Goal: Task Accomplishment & Management: Manage account settings

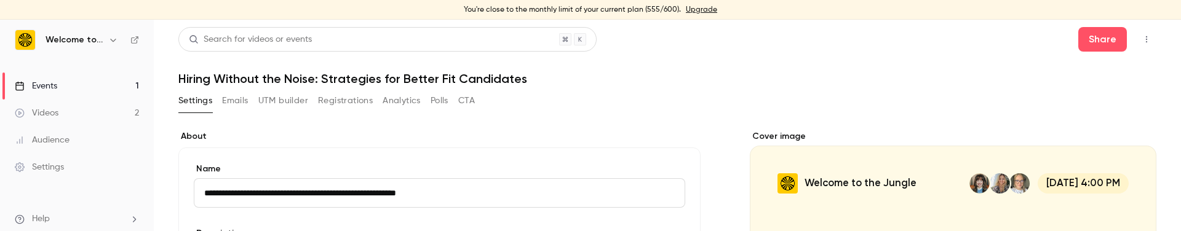
click at [727, 39] on icon "button" at bounding box center [1147, 39] width 10 height 9
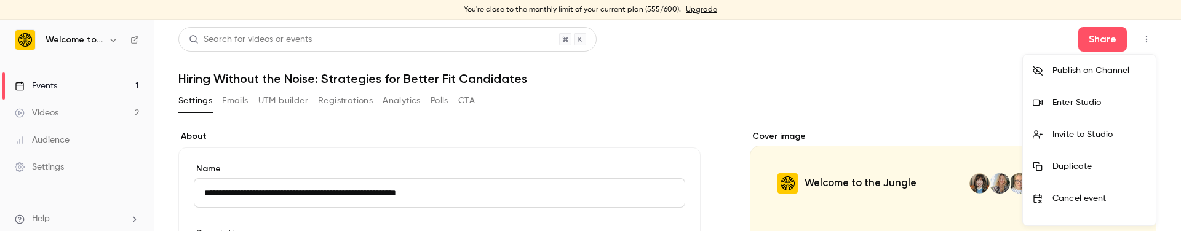
click at [727, 106] on div "Enter Studio" at bounding box center [1100, 103] width 94 height 12
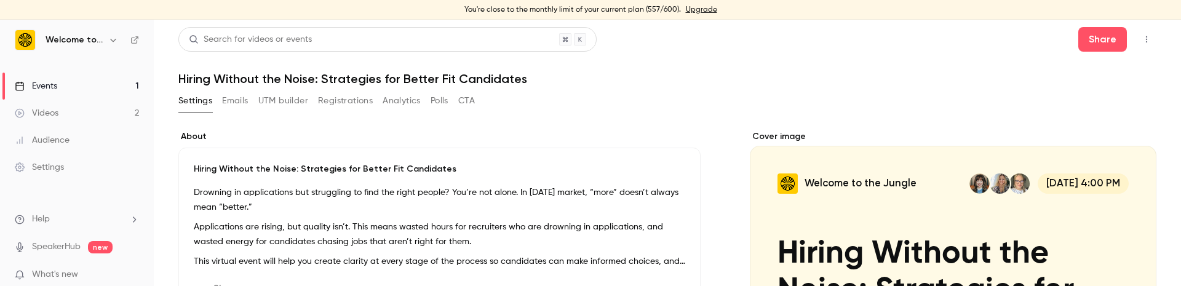
scroll to position [1, 0]
click at [348, 99] on button "Registrations" at bounding box center [345, 101] width 55 height 20
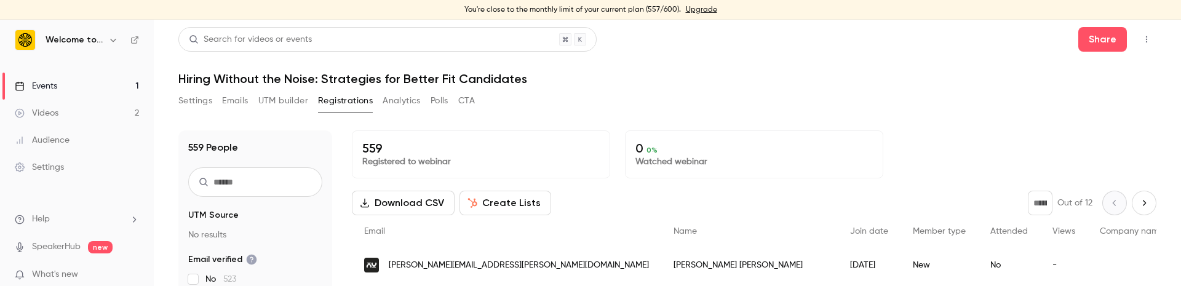
scroll to position [15, 0]
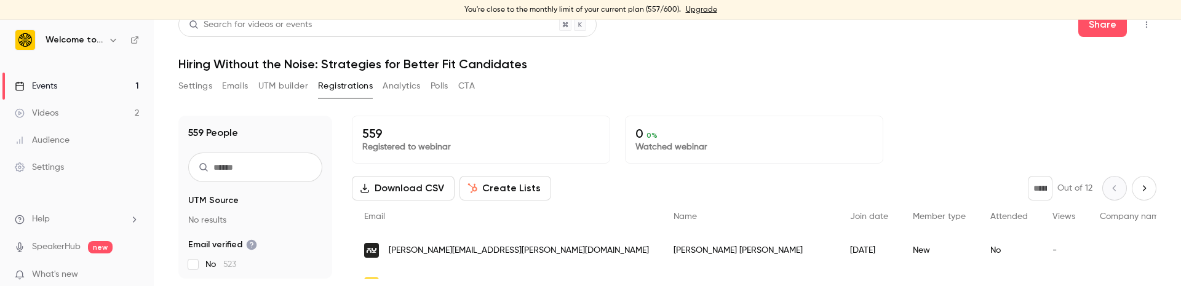
click at [190, 86] on button "Settings" at bounding box center [195, 86] width 34 height 20
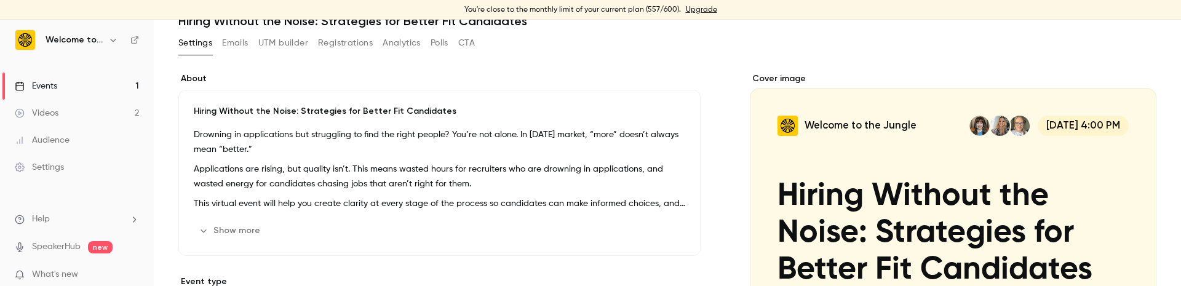
scroll to position [59, 0]
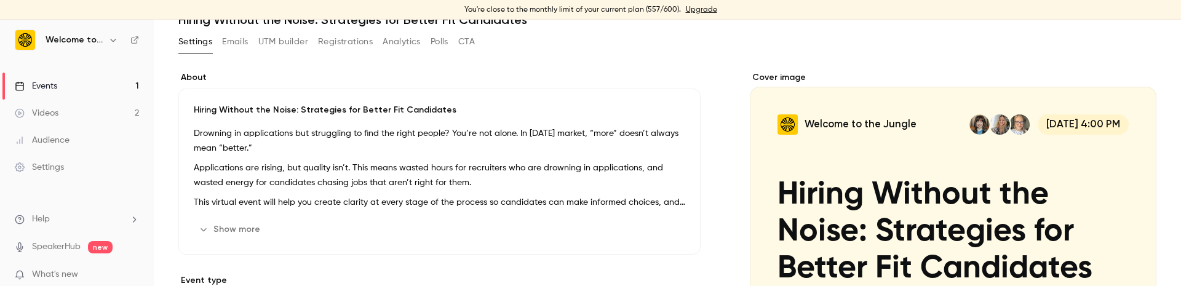
click at [343, 41] on button "Registrations" at bounding box center [345, 42] width 55 height 20
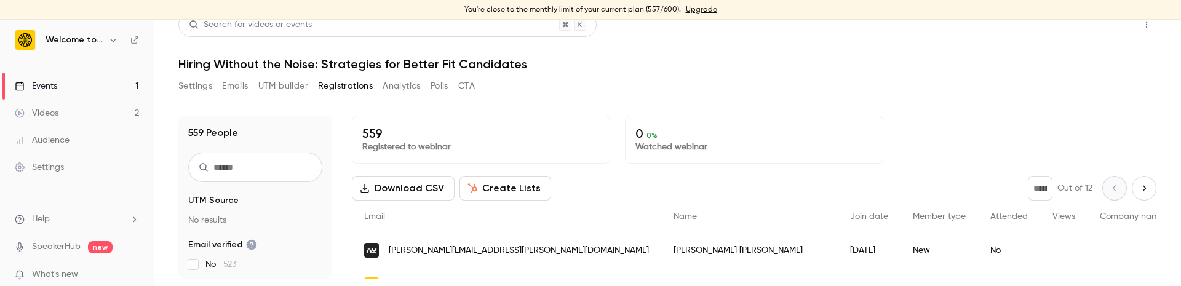
click at [727, 28] on button "Share" at bounding box center [1103, 24] width 49 height 25
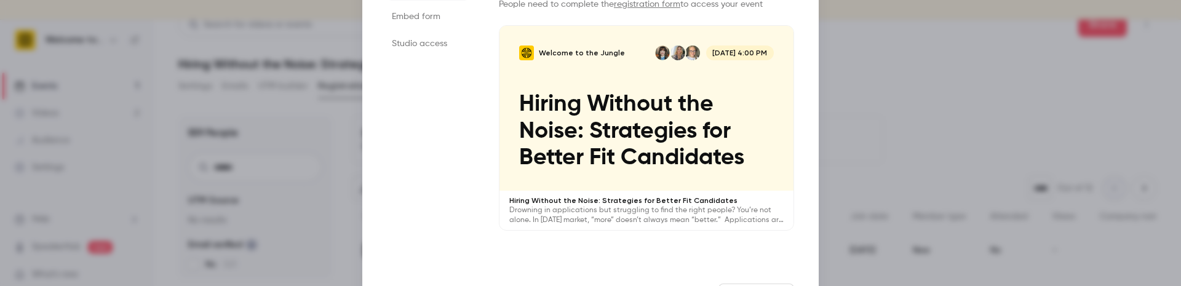
click at [644, 5] on link "registration form" at bounding box center [647, 4] width 66 height 9
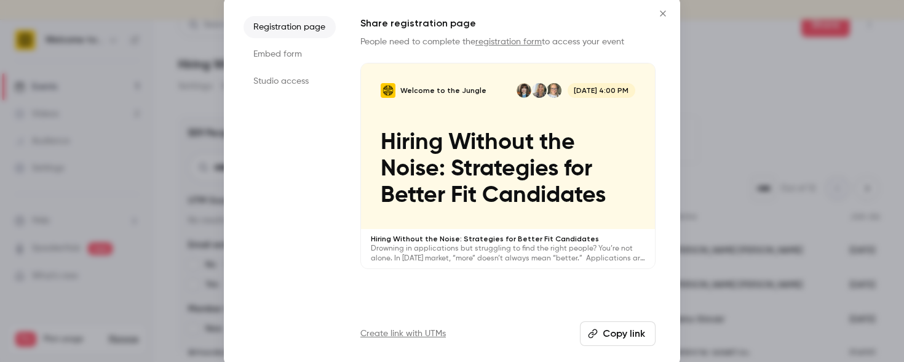
click at [166, 119] on div at bounding box center [452, 181] width 904 height 362
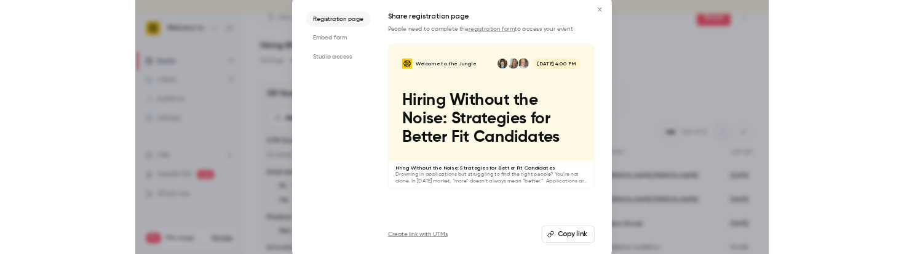
scroll to position [7, 0]
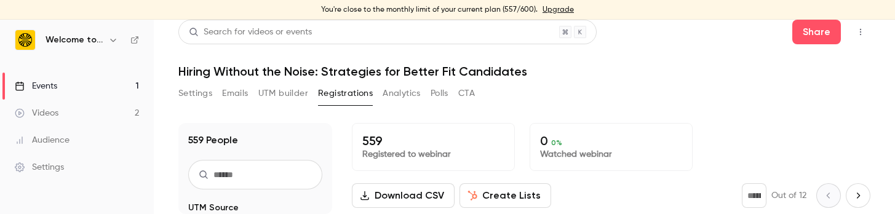
click at [727, 32] on icon "button" at bounding box center [861, 32] width 10 height 9
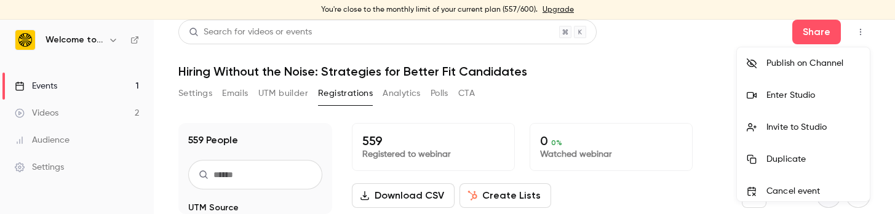
click at [727, 83] on li "Enter Studio" at bounding box center [803, 95] width 133 height 32
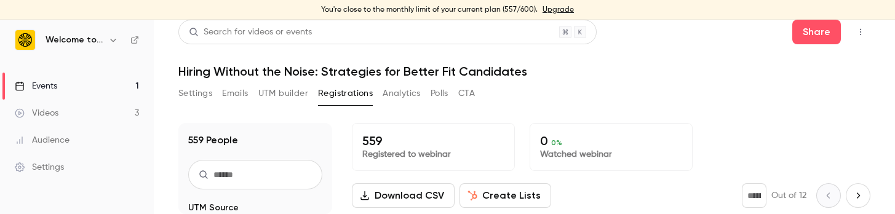
click at [727, 173] on div "559 Registered to webinar 0 0 % Watched webinar Download CSV Create Lists * Out…" at bounding box center [611, 168] width 519 height 91
click at [727, 30] on icon "button" at bounding box center [861, 32] width 10 height 9
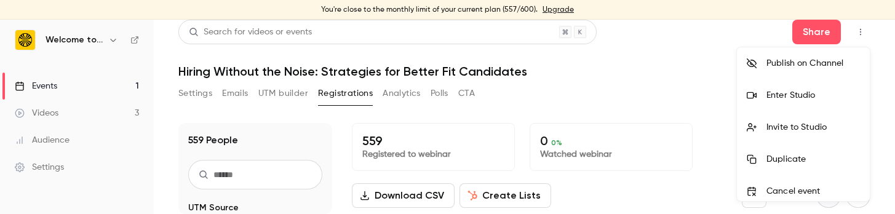
click at [727, 91] on div "Enter Studio" at bounding box center [814, 95] width 94 height 12
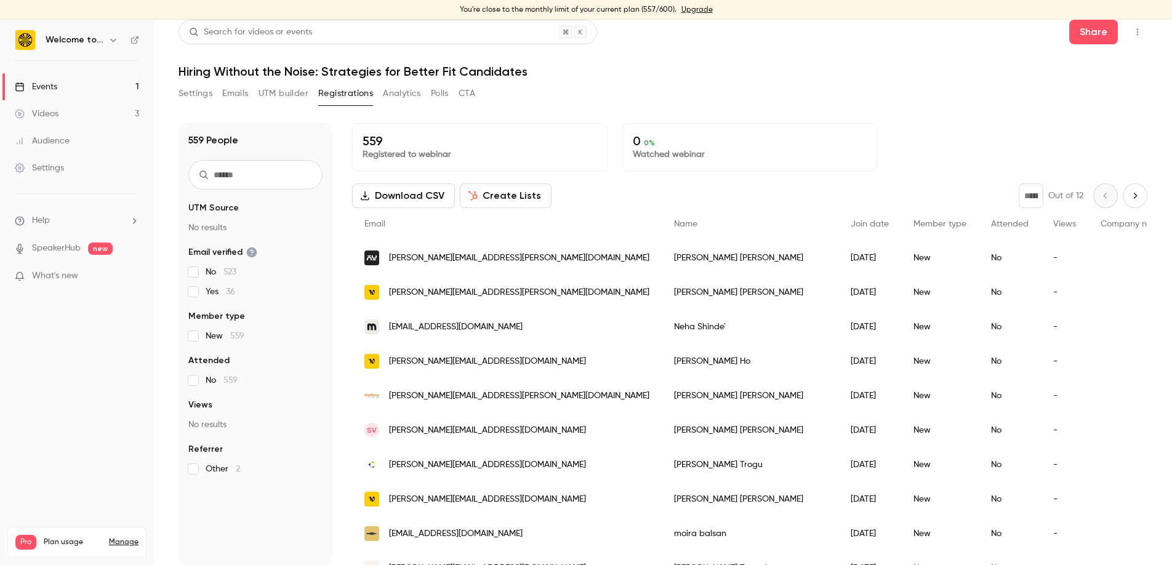
click at [727, 33] on icon "button" at bounding box center [1137, 32] width 10 height 9
click at [727, 90] on div "Enter Studio" at bounding box center [1090, 95] width 94 height 12
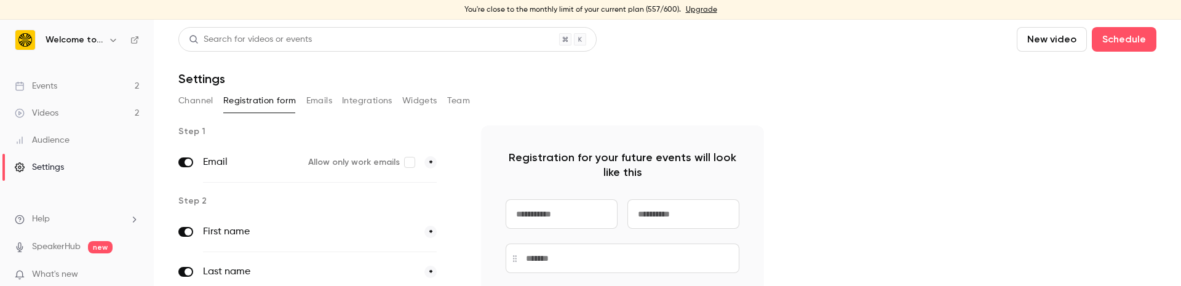
click at [81, 39] on h6 "Welcome to the Jungle" at bounding box center [75, 40] width 58 height 12
click at [26, 36] on img at bounding box center [25, 40] width 20 height 20
click at [63, 90] on link "Events 2" at bounding box center [77, 86] width 154 height 27
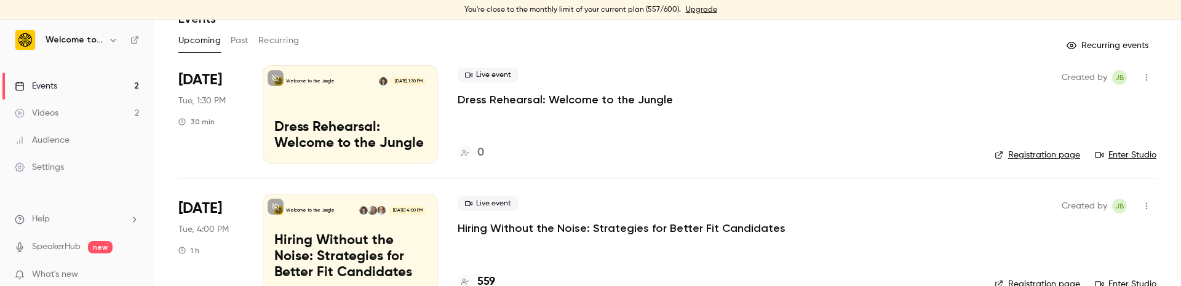
scroll to position [89, 0]
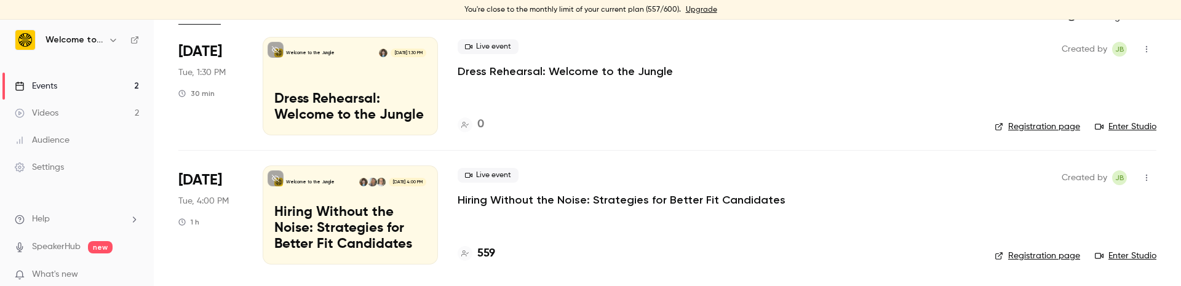
click at [1030, 251] on link "Registration page" at bounding box center [1038, 256] width 86 height 12
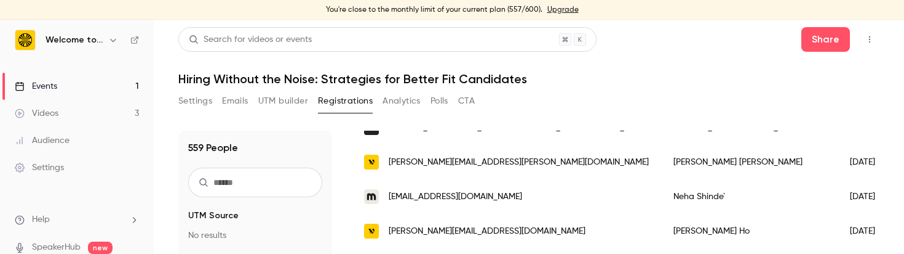
scroll to position [140, 0]
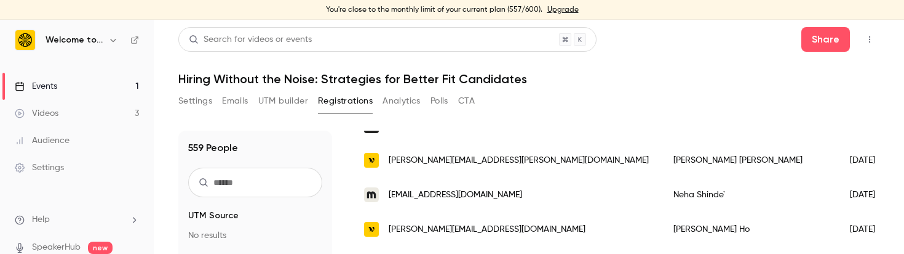
click at [242, 183] on input "text" at bounding box center [255, 182] width 134 height 30
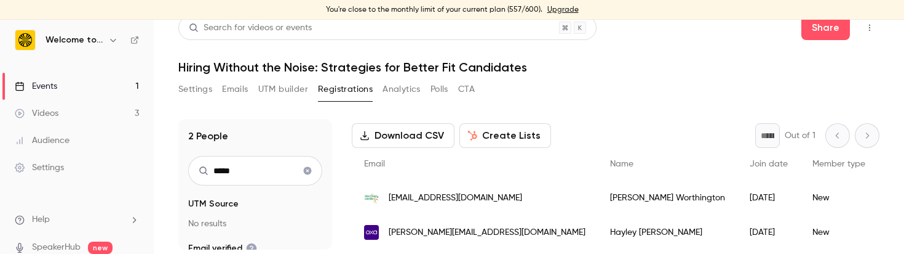
scroll to position [15, 0]
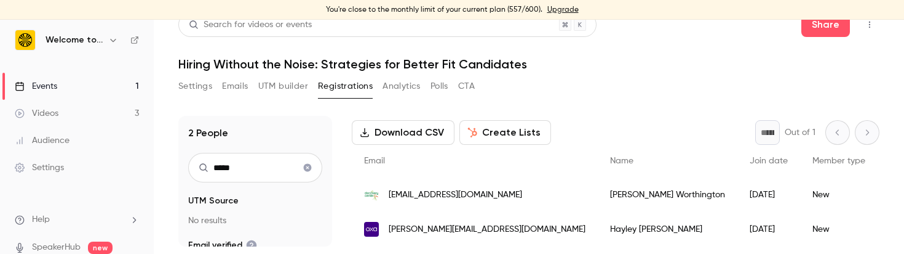
drag, startPoint x: 241, startPoint y: 170, endPoint x: 164, endPoint y: 169, distance: 76.9
click at [164, 169] on main "Search for videos or events Share Hiring Without the Noise: Strategies for Bett…" at bounding box center [529, 137] width 751 height 234
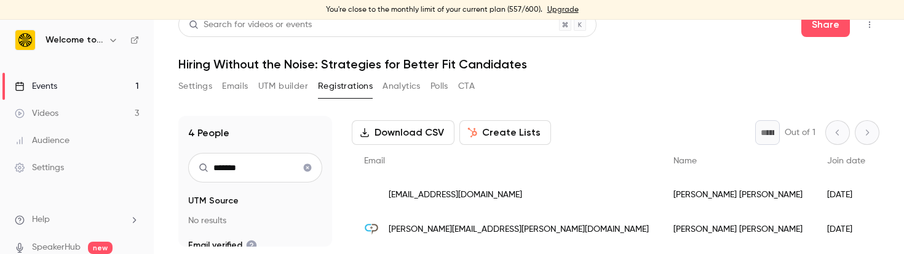
scroll to position [125, 0]
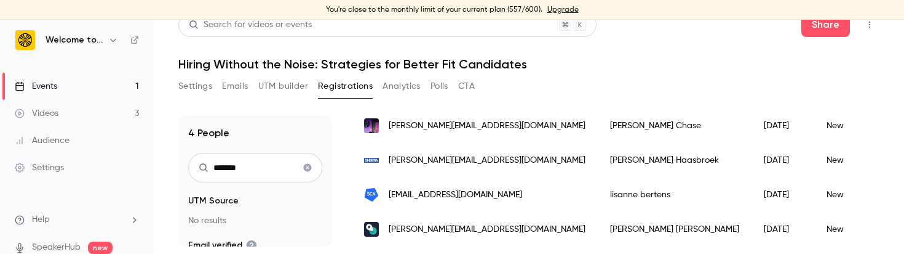
drag, startPoint x: 258, startPoint y: 172, endPoint x: 152, endPoint y: 169, distance: 105.9
click at [152, 169] on div "Welcome to the Jungle Events 1 Videos 3 Audience Settings Help SpeakerHub new W…" at bounding box center [452, 137] width 904 height 234
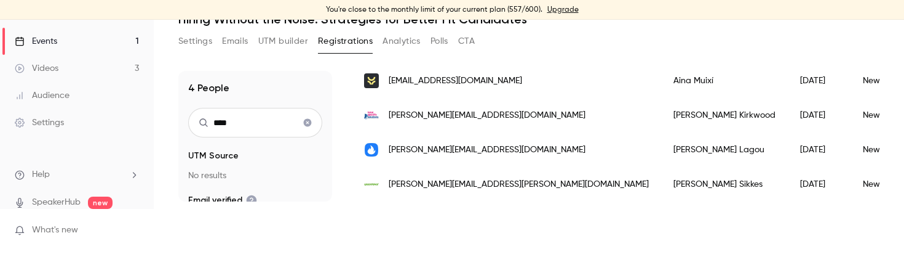
scroll to position [50, 0]
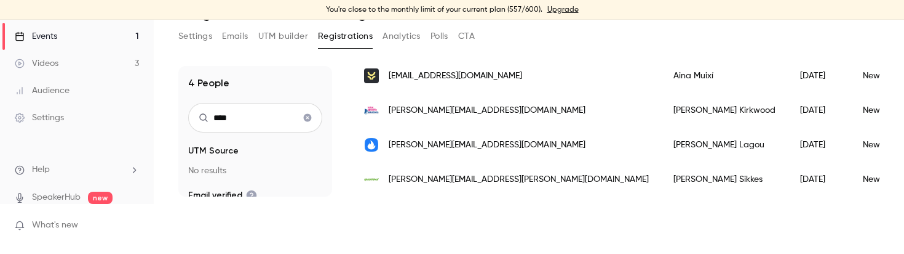
type input "****"
click at [492, 177] on span "nina.sikkes@greenpeace.org" at bounding box center [519, 179] width 260 height 13
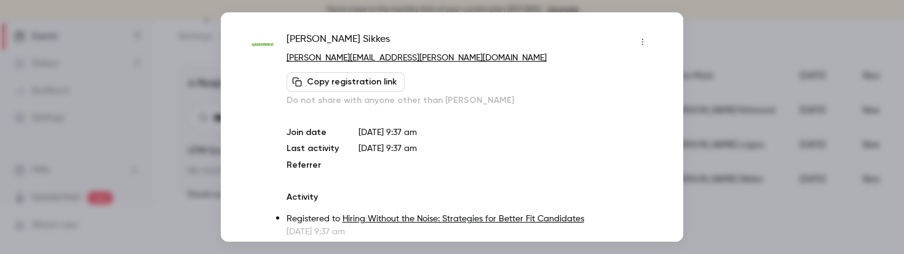
scroll to position [9, 0]
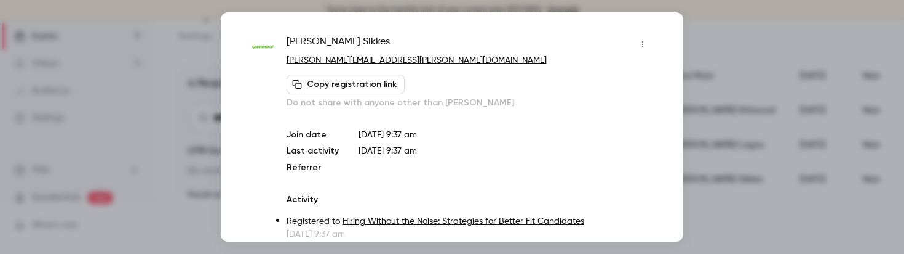
click at [807, 83] on div at bounding box center [452, 127] width 904 height 254
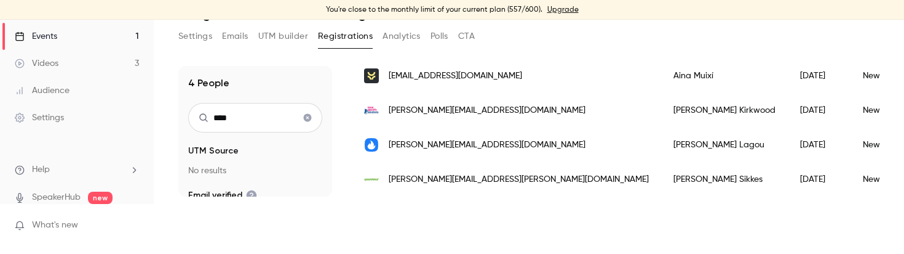
click at [527, 42] on div "Settings Emails UTM builder Registrations Analytics Polls CTA" at bounding box center [528, 38] width 701 height 25
click at [352, 215] on div "Welcome to the Jungle Events 1 Videos 3 Audience Settings Help SpeakerHub new W…" at bounding box center [452, 137] width 904 height 234
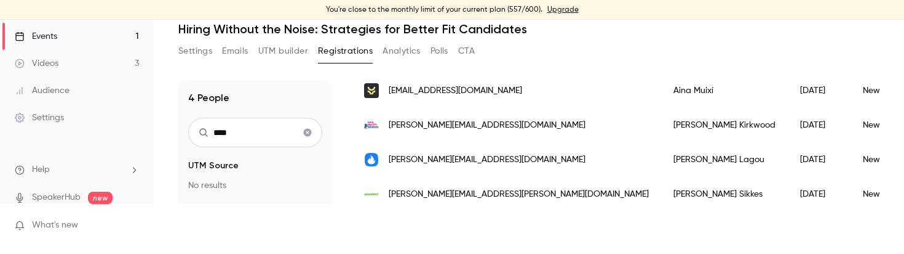
click at [309, 135] on icon "Clear search" at bounding box center [308, 133] width 8 height 8
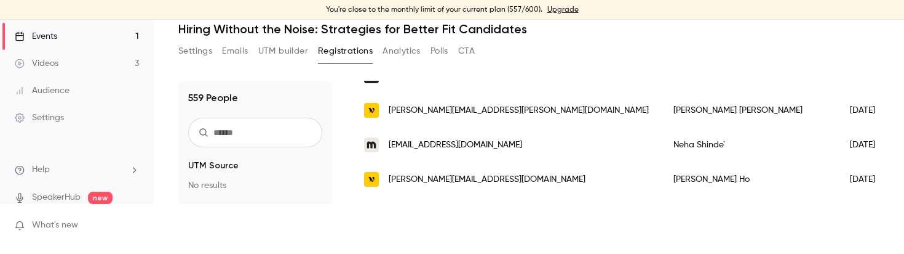
click at [242, 137] on input "text" at bounding box center [255, 133] width 134 height 30
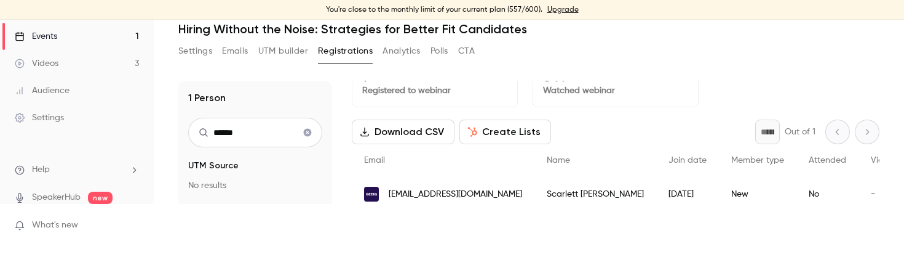
type input "*******"
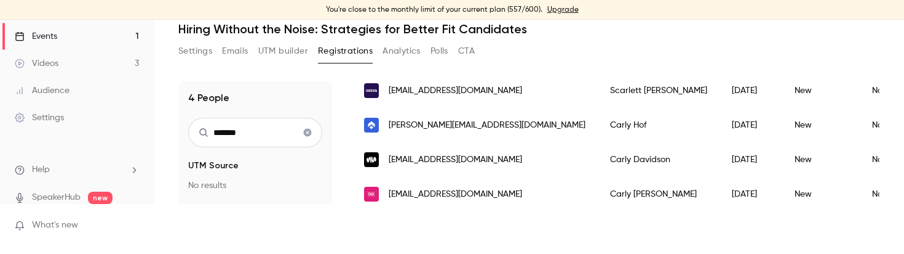
scroll to position [22, 0]
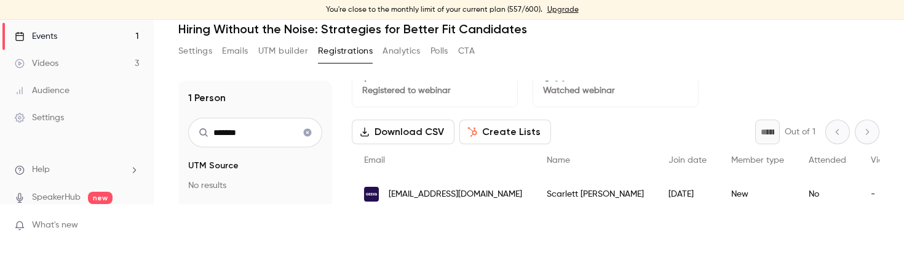
drag, startPoint x: 273, startPoint y: 134, endPoint x: 196, endPoint y: 130, distance: 76.4
click at [196, 130] on input "*******" at bounding box center [255, 133] width 134 height 30
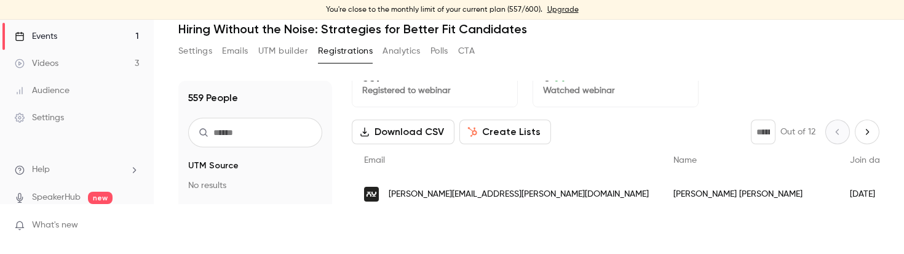
scroll to position [140, 0]
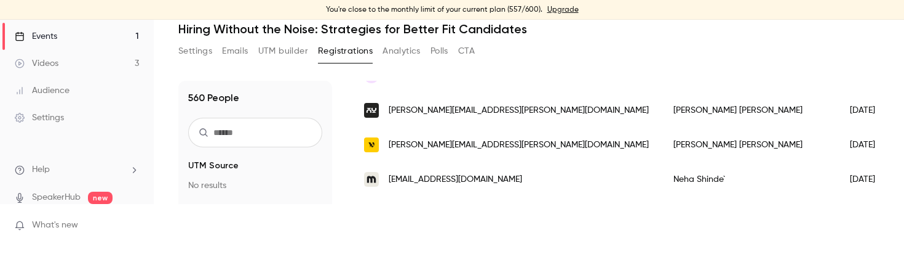
click at [530, 63] on div "Settings Emails UTM builder Registrations Analytics Polls CTA" at bounding box center [528, 53] width 701 height 25
click at [189, 47] on button "Settings" at bounding box center [195, 51] width 34 height 20
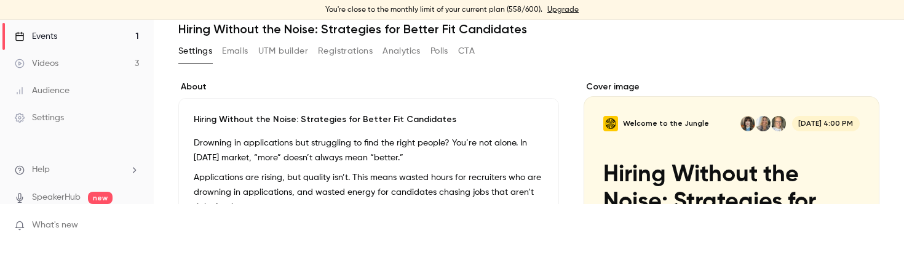
click at [360, 105] on div "Hiring Without the Noise: Strategies for Better Fit Candidates Drowning in appl…" at bounding box center [368, 178] width 381 height 161
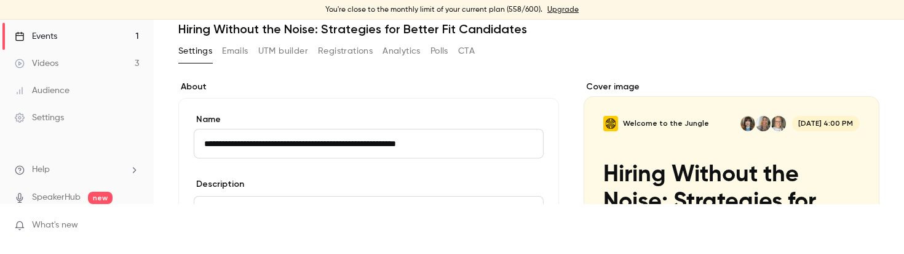
click at [362, 54] on button "Registrations" at bounding box center [345, 51] width 55 height 20
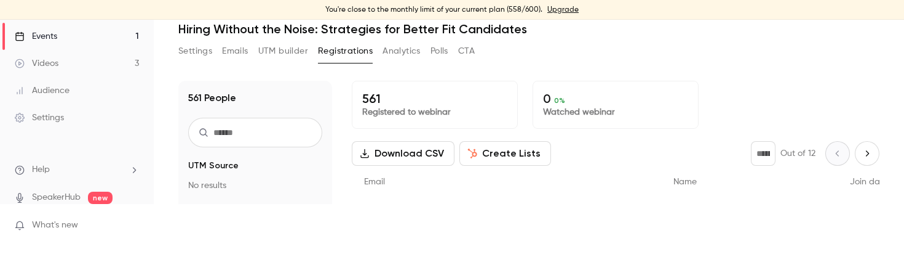
click at [269, 134] on input "text" at bounding box center [255, 133] width 134 height 30
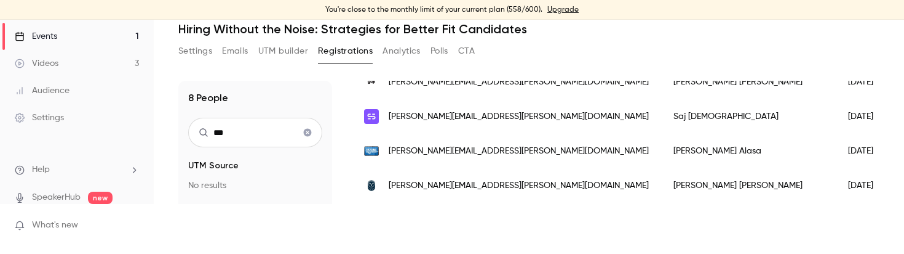
scroll to position [157, 0]
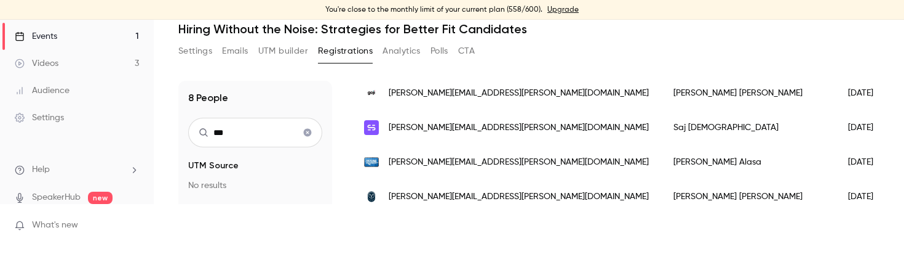
click at [254, 135] on input "***" at bounding box center [255, 133] width 134 height 30
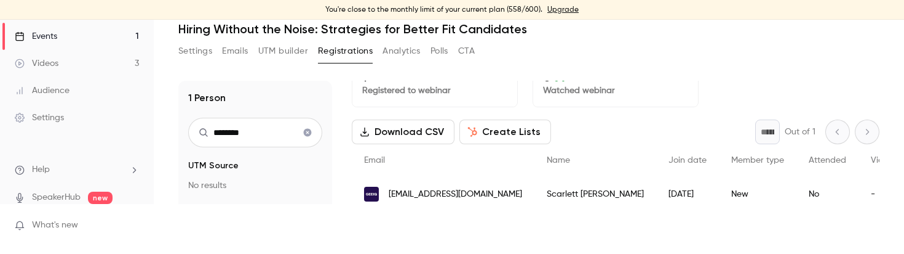
scroll to position [22, 0]
type input "********"
click at [309, 129] on icon "Clear search" at bounding box center [308, 133] width 8 height 8
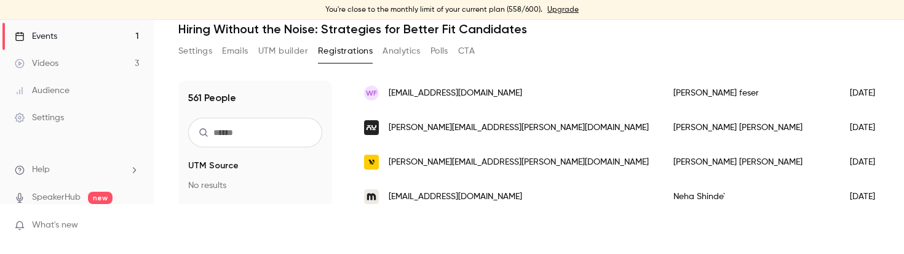
click at [572, 57] on div "Settings Emails UTM builder Registrations Analytics Polls CTA" at bounding box center [528, 53] width 701 height 25
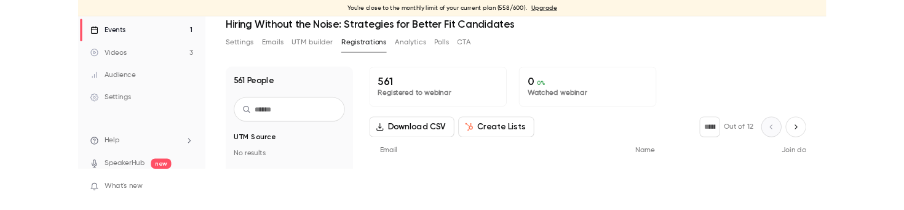
scroll to position [0, 0]
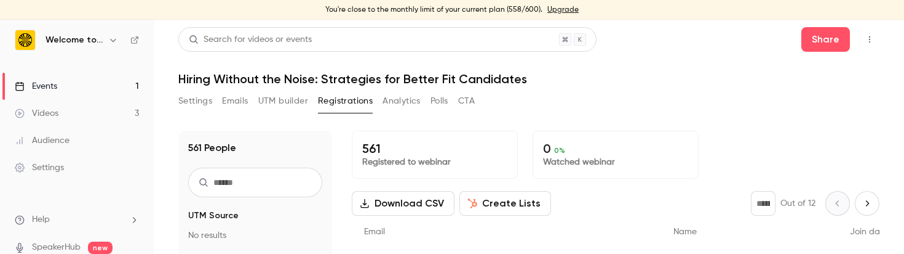
click at [871, 38] on icon "button" at bounding box center [870, 39] width 10 height 9
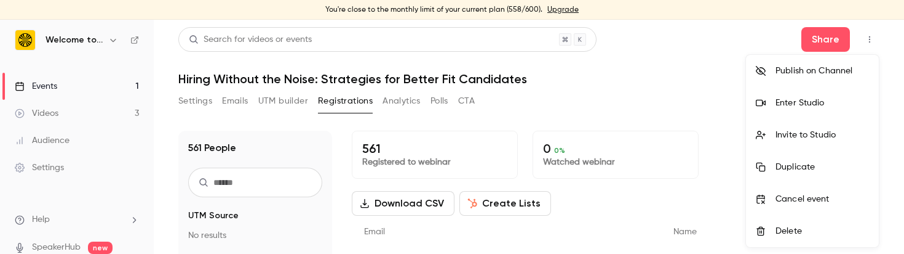
click at [836, 106] on div "Enter Studio" at bounding box center [823, 103] width 94 height 12
